Goal: Register for event/course

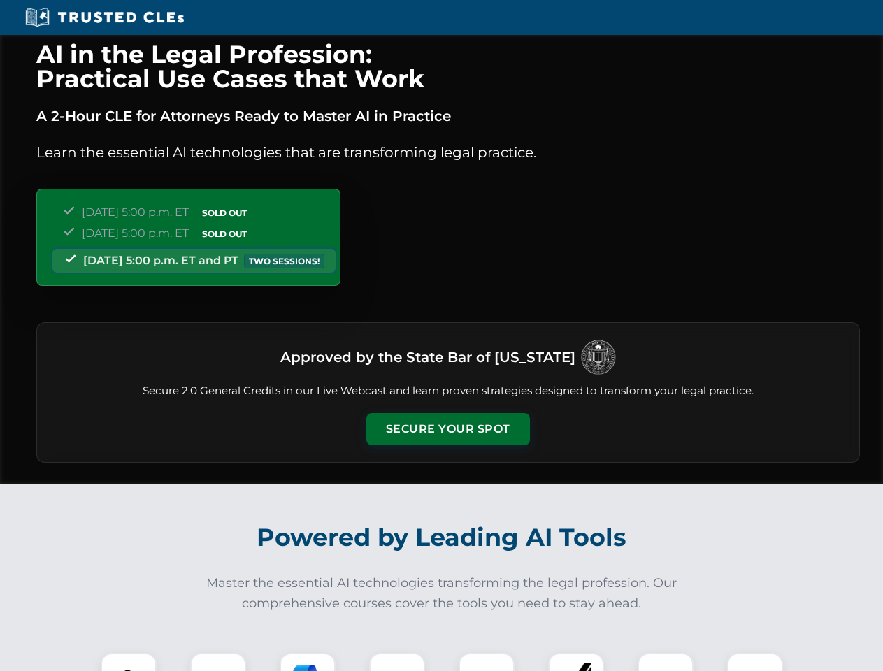
click at [447, 429] on button "Secure Your Spot" at bounding box center [448, 429] width 164 height 32
click at [129, 662] on img at bounding box center [128, 681] width 41 height 41
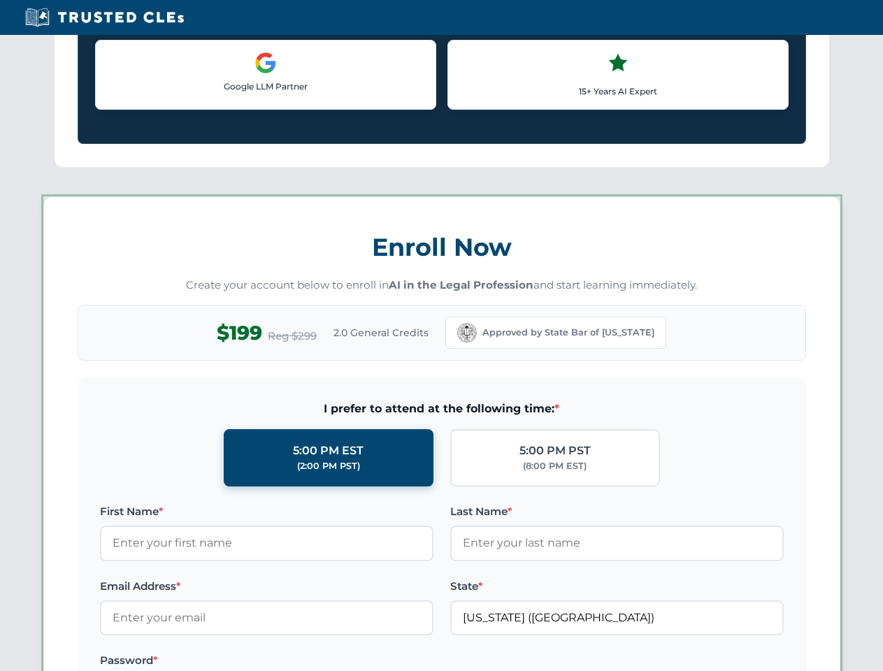
click at [308, 662] on label "Password *" at bounding box center [266, 660] width 333 height 17
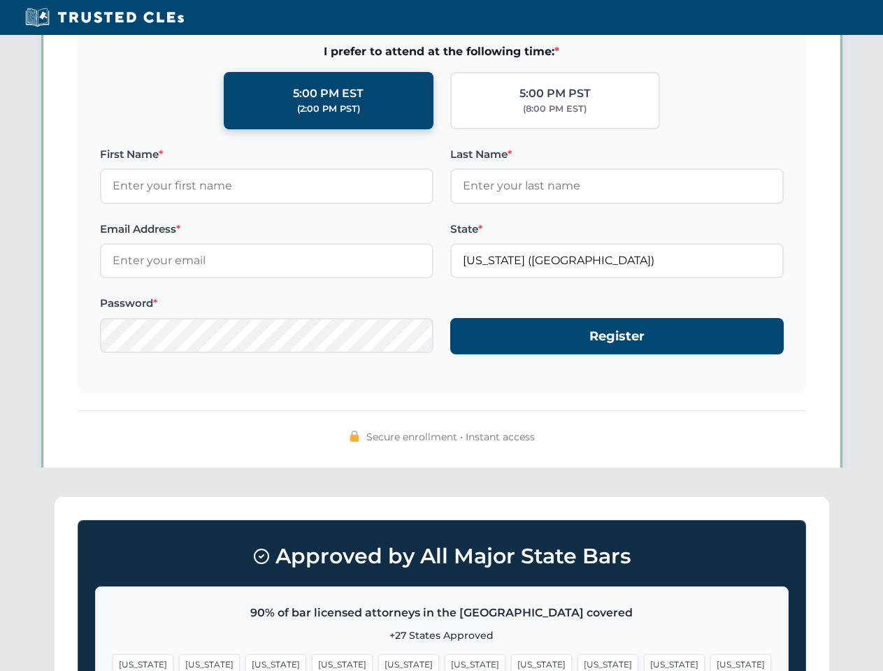
click at [644, 662] on span "[US_STATE]" at bounding box center [674, 664] width 61 height 20
